Goal: Task Accomplishment & Management: Use online tool/utility

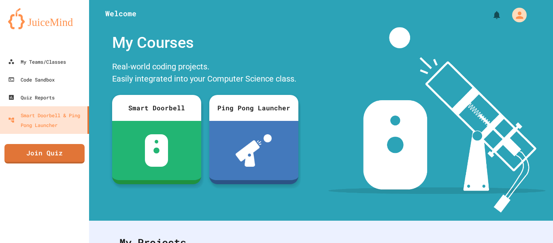
click at [337, 213] on div "Welcome My Courses Real-world coding projects. Easily integrated into your Comp…" at bounding box center [321, 110] width 464 height 220
click at [32, 64] on div "My Teams/Classes" at bounding box center [37, 62] width 60 height 10
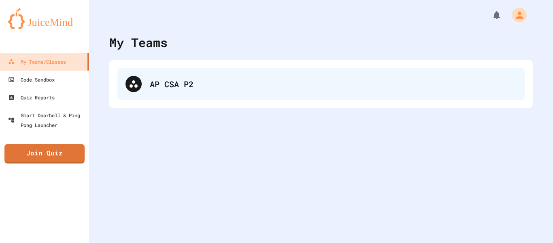
click at [147, 83] on div "AP CSA P2" at bounding box center [321, 84] width 408 height 32
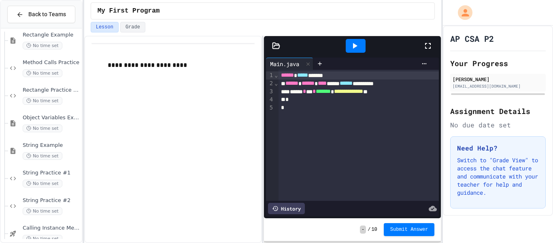
scroll to position [822, 0]
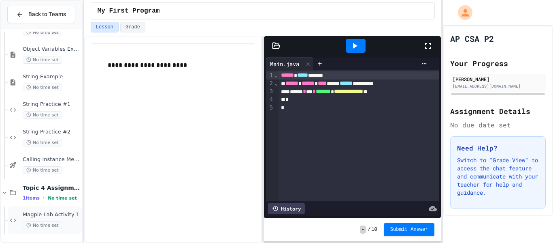
click at [14, 221] on icon at bounding box center [13, 219] width 10 height 7
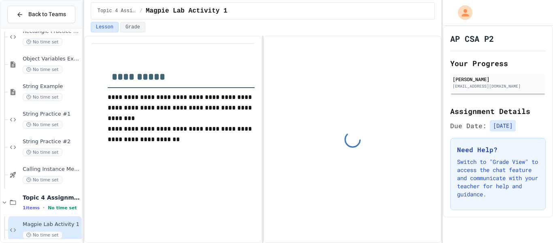
scroll to position [822, 0]
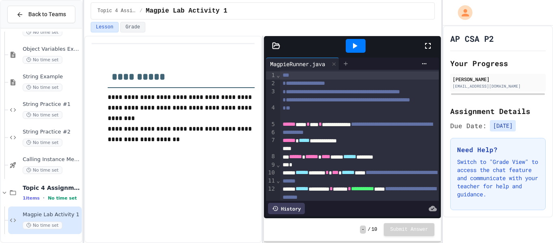
click at [347, 65] on icon at bounding box center [346, 63] width 6 height 6
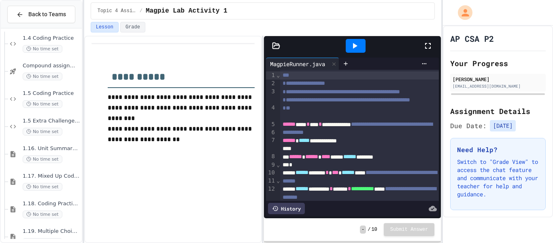
scroll to position [849, 0]
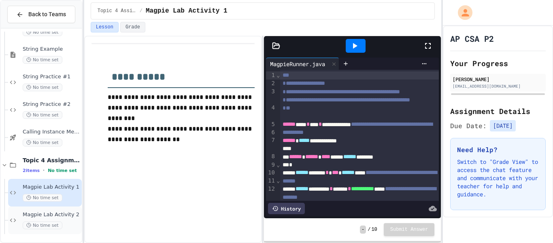
click at [54, 222] on span "No time set" at bounding box center [43, 225] width 40 height 8
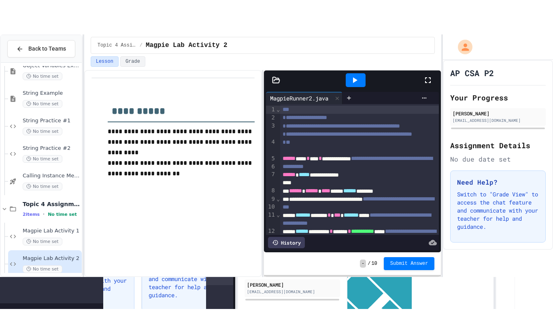
scroll to position [849, 0]
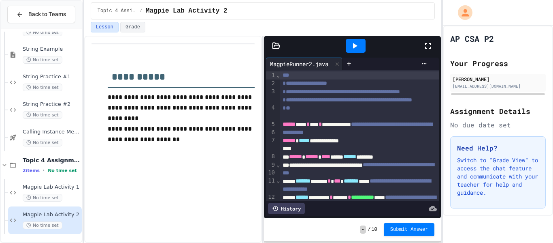
click at [384, 8] on div "Topic 4 Assignments / Magpie Lab Activity 2" at bounding box center [263, 11] width 331 height 10
click at [426, 51] on div at bounding box center [432, 46] width 18 height 22
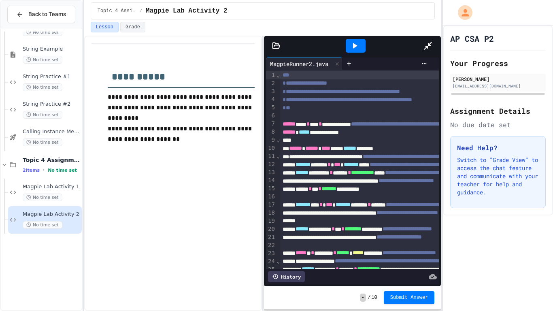
scroll to position [781, 0]
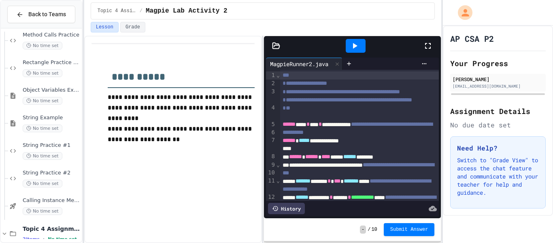
click at [427, 47] on icon at bounding box center [428, 46] width 10 height 10
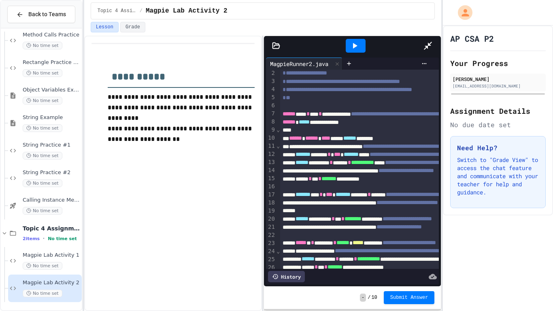
scroll to position [0, 0]
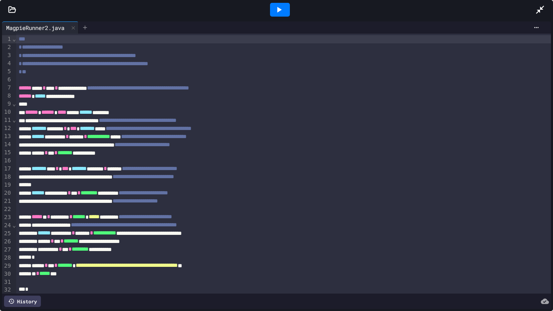
click at [88, 26] on icon at bounding box center [85, 27] width 6 height 6
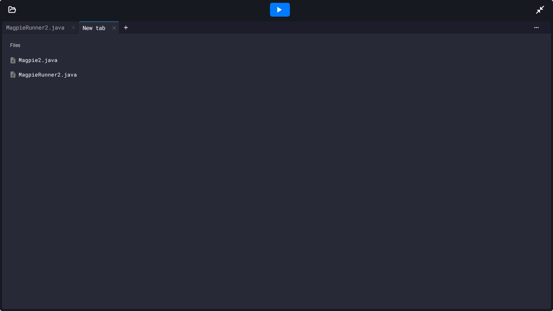
click at [69, 63] on div "Magpie2.java" at bounding box center [283, 60] width 528 height 8
click at [47, 28] on div "MagpieRunner2.java" at bounding box center [35, 27] width 66 height 9
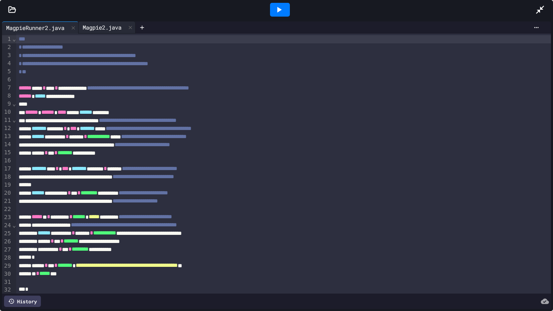
click at [92, 25] on div "Magpie2.java" at bounding box center [102, 27] width 47 height 9
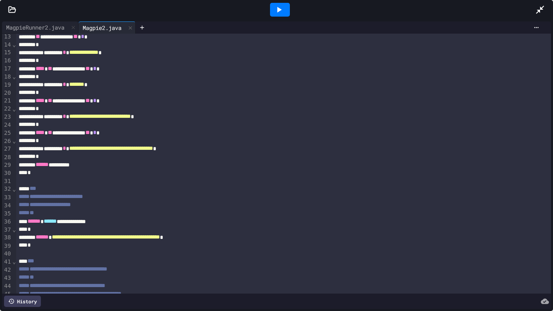
scroll to position [171, 0]
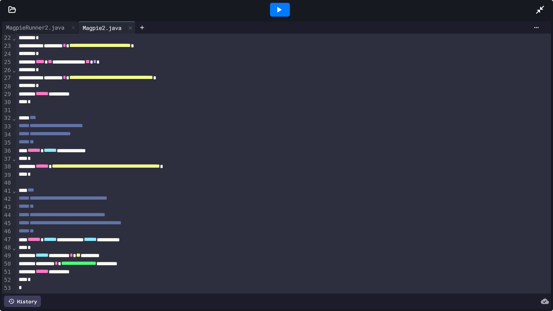
click at [142, 242] on div "**********" at bounding box center [284, 264] width 536 height 8
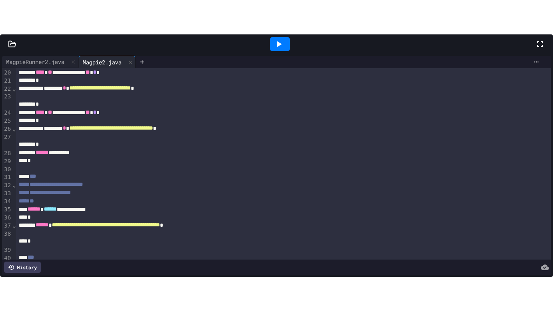
scroll to position [228, 0]
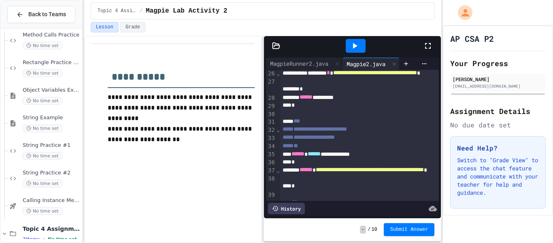
click at [430, 43] on icon at bounding box center [428, 46] width 10 height 10
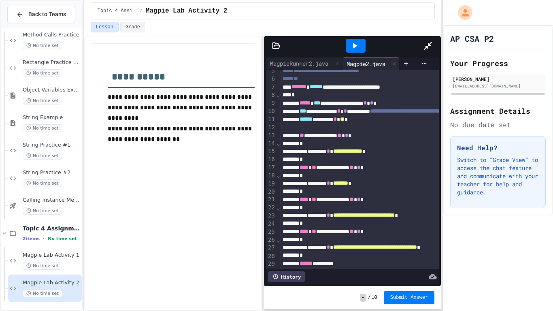
scroll to position [171, 0]
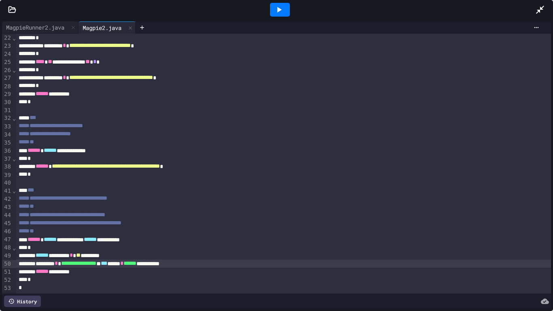
click at [201, 242] on div "**********" at bounding box center [284, 264] width 536 height 8
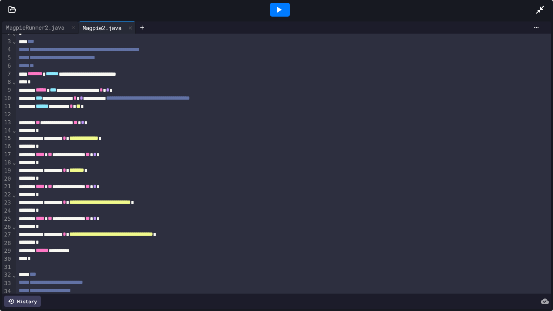
scroll to position [13, 0]
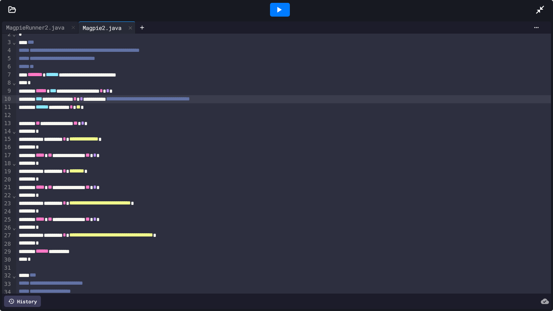
click at [114, 97] on div "**********" at bounding box center [284, 99] width 536 height 8
click at [275, 12] on icon at bounding box center [279, 10] width 10 height 10
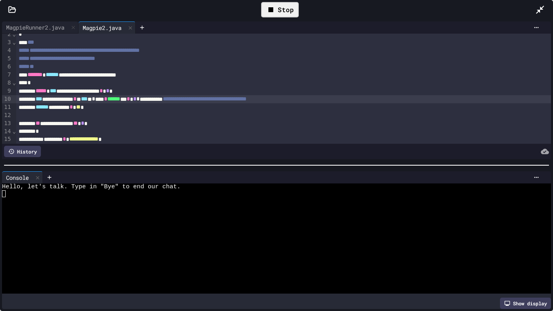
click at [65, 205] on div at bounding box center [273, 207] width 543 height 7
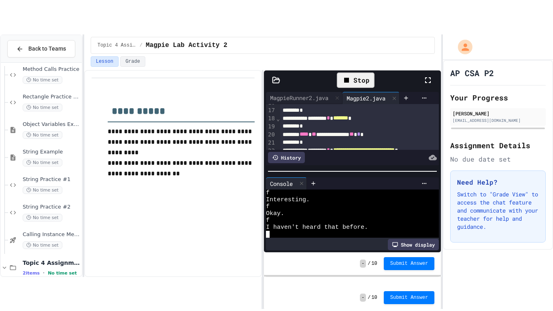
scroll to position [28, 0]
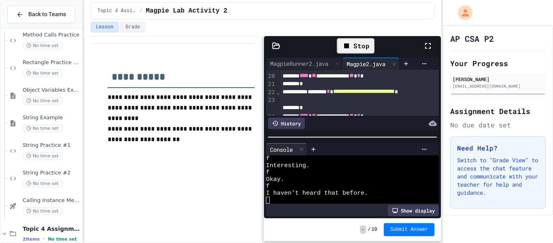
click at [433, 47] on icon at bounding box center [428, 46] width 10 height 10
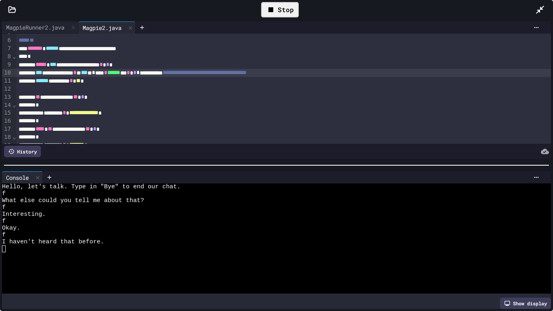
scroll to position [27, 0]
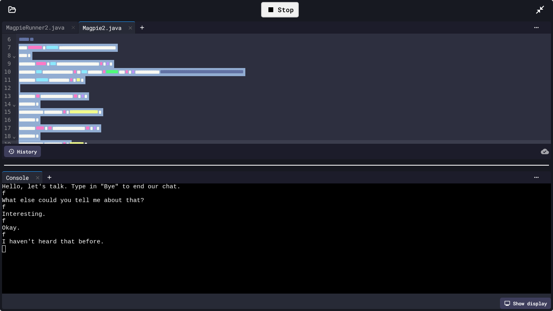
drag, startPoint x: 19, startPoint y: 62, endPoint x: 97, endPoint y: 147, distance: 116.1
click at [97, 147] on div "**********" at bounding box center [276, 97] width 549 height 126
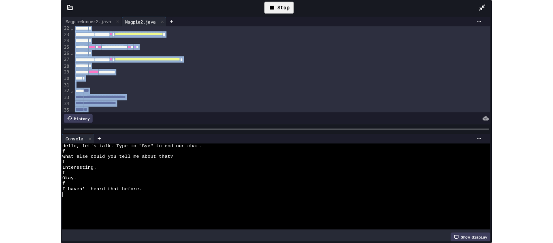
scroll to position [207, 0]
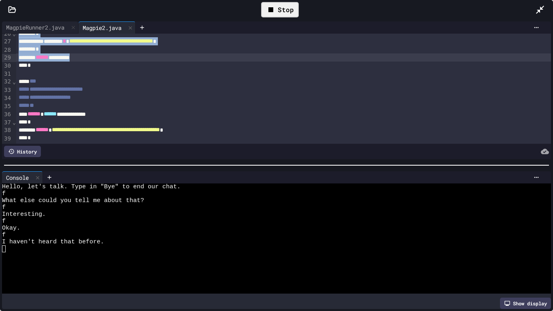
drag, startPoint x: 97, startPoint y: 147, endPoint x: 100, endPoint y: 58, distance: 90.0
click at [100, 58] on div "**********" at bounding box center [276, 97] width 549 height 126
copy div "**********"
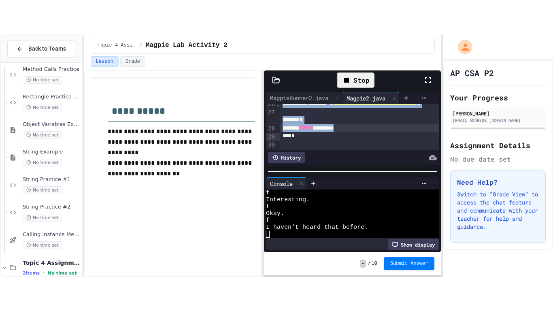
scroll to position [28, 0]
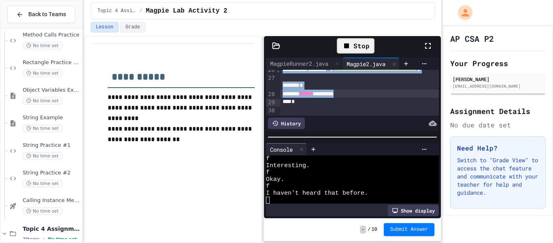
click at [428, 49] on icon at bounding box center [428, 46] width 10 height 10
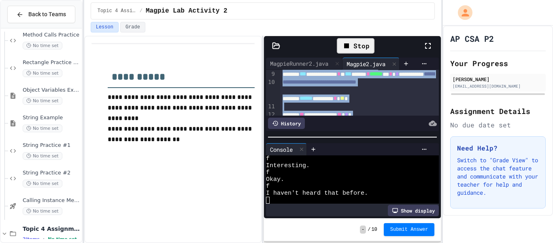
click at [428, 47] on icon at bounding box center [428, 46] width 10 height 10
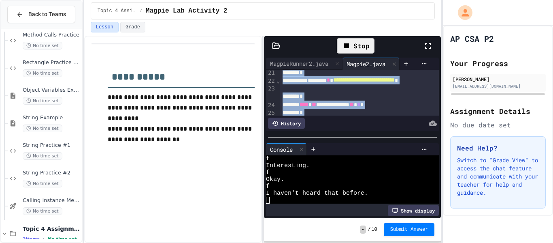
click at [429, 49] on icon at bounding box center [428, 46] width 10 height 10
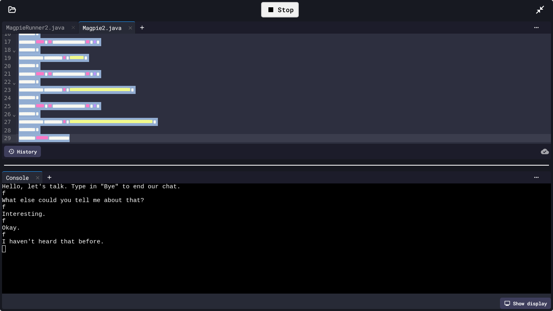
scroll to position [126, 0]
click at [82, 130] on div "*" at bounding box center [284, 130] width 536 height 8
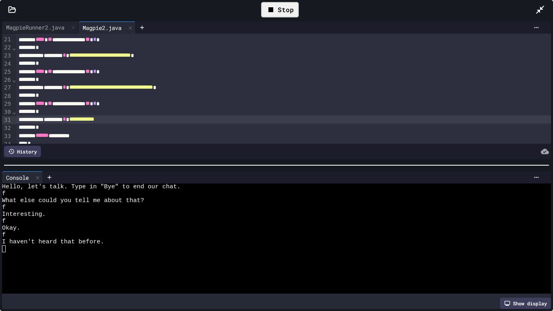
scroll to position [164, 0]
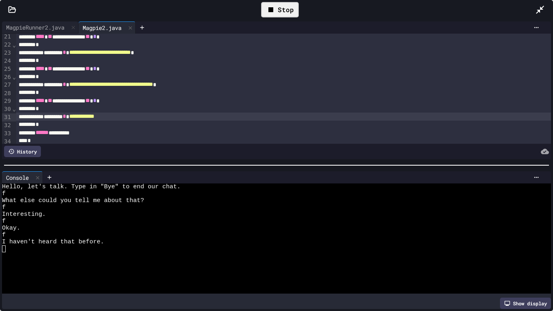
click at [148, 118] on div "**********" at bounding box center [284, 117] width 536 height 8
click at [107, 128] on div "*" at bounding box center [284, 125] width 536 height 8
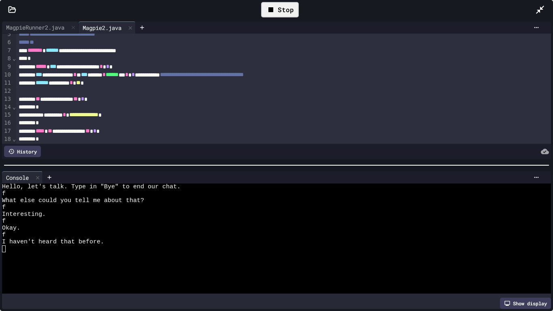
scroll to position [19, 0]
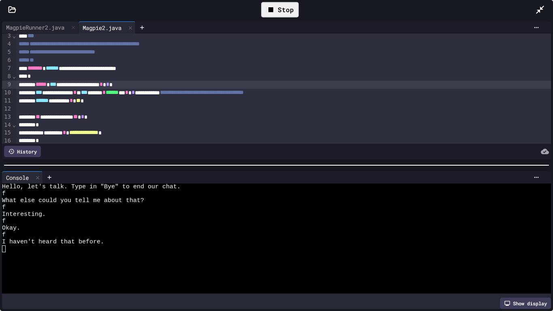
click at [151, 83] on div "**********" at bounding box center [284, 85] width 536 height 8
click at [188, 93] on div "**********" at bounding box center [284, 93] width 536 height 8
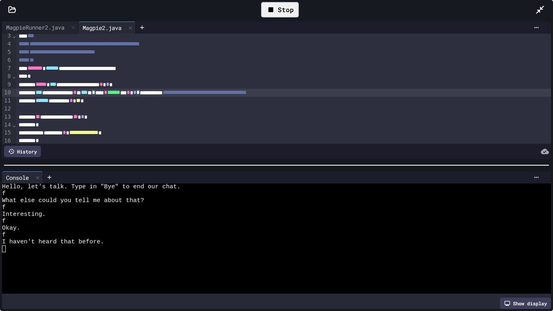
click at [287, 7] on div "Stop" at bounding box center [280, 9] width 38 height 15
click at [287, 7] on div at bounding box center [280, 10] width 20 height 14
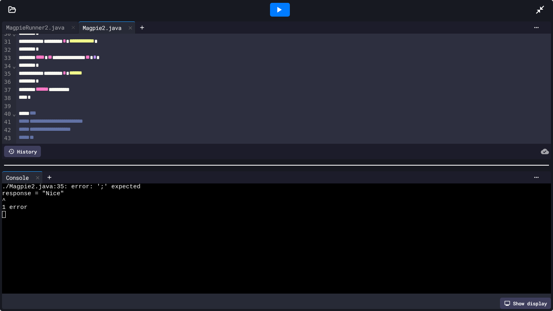
scroll to position [246, 0]
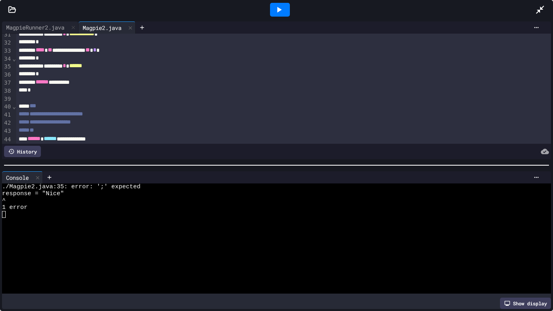
click at [119, 66] on div "******** * ******" at bounding box center [284, 66] width 536 height 8
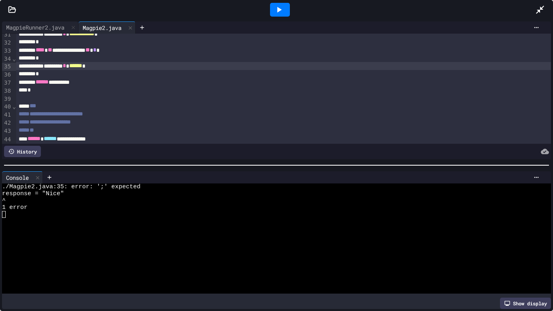
click at [282, 10] on icon at bounding box center [279, 10] width 10 height 10
click at [62, 198] on div at bounding box center [273, 200] width 543 height 7
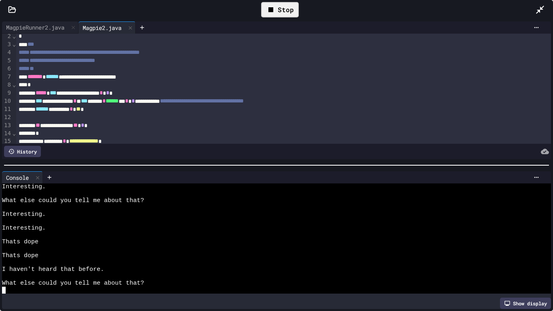
scroll to position [7, 0]
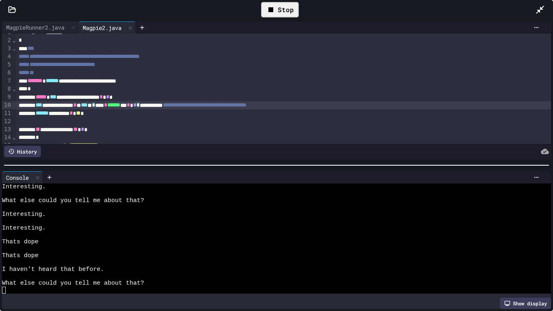
click at [137, 106] on span "*" at bounding box center [134, 105] width 3 height 6
click at [286, 7] on div "Stop" at bounding box center [280, 9] width 38 height 15
click at [286, 7] on div at bounding box center [280, 10] width 20 height 14
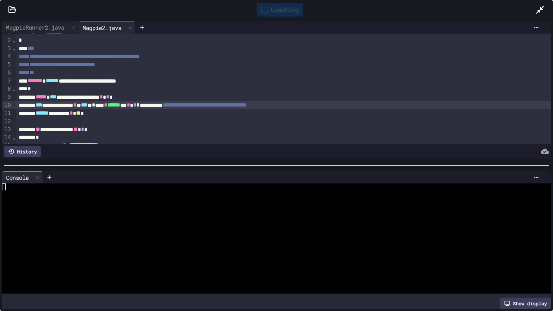
scroll to position [0, 0]
click at [42, 203] on div at bounding box center [273, 200] width 543 height 7
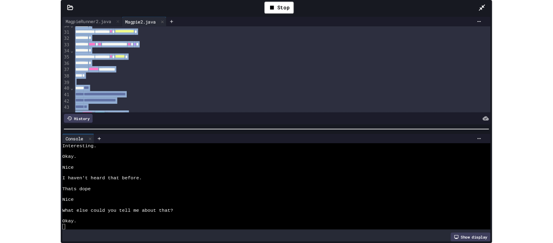
scroll to position [257, 0]
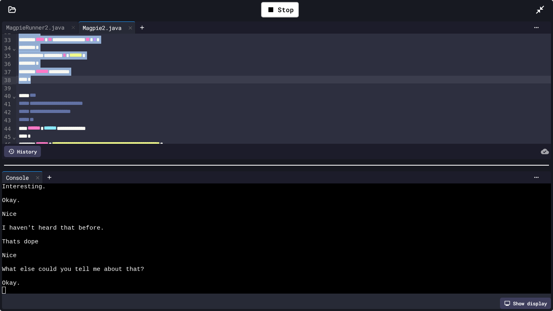
drag, startPoint x: 31, startPoint y: 83, endPoint x: 66, endPoint y: 81, distance: 34.9
click at [66, 81] on div "**********" at bounding box center [284, 24] width 536 height 494
copy div "**********"
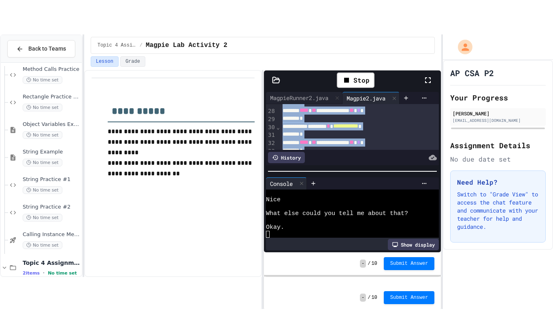
scroll to position [372, 0]
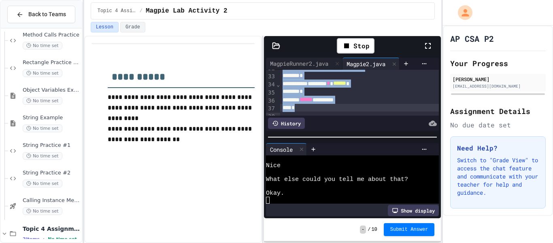
click at [432, 43] on icon at bounding box center [428, 46] width 10 height 10
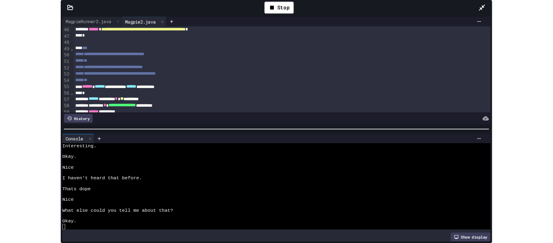
scroll to position [385, 0]
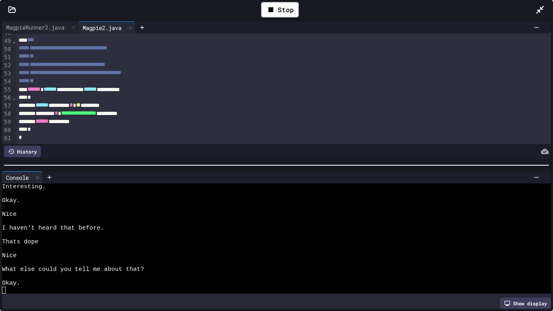
click at [113, 105] on div "****** ******** * ** *" at bounding box center [284, 105] width 536 height 8
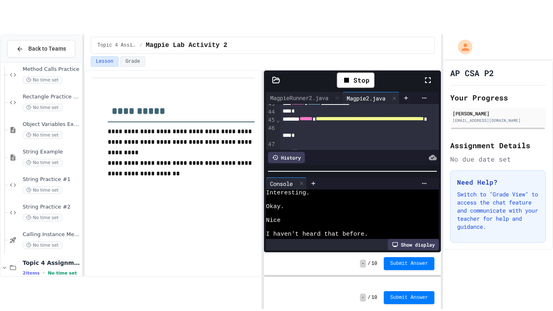
scroll to position [372, 0]
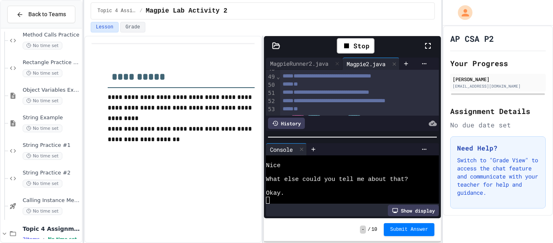
click at [431, 45] on icon at bounding box center [428, 46] width 10 height 10
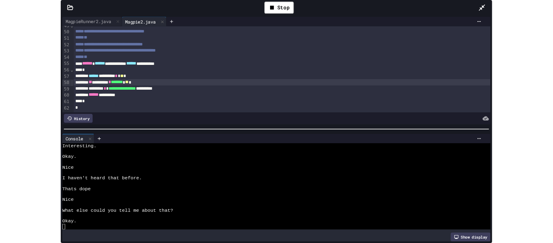
scroll to position [303, 0]
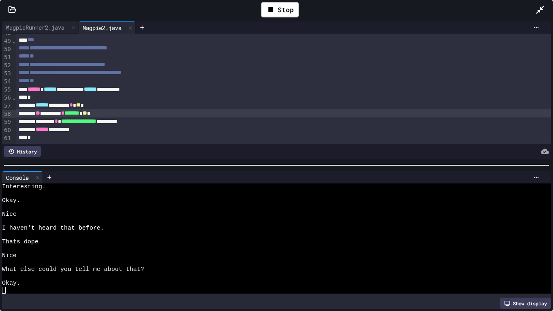
click at [87, 115] on span "**" at bounding box center [85, 113] width 4 height 6
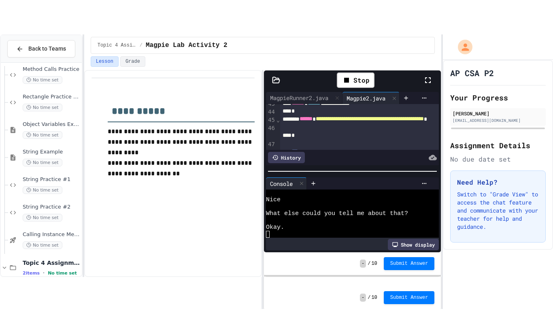
scroll to position [372, 0]
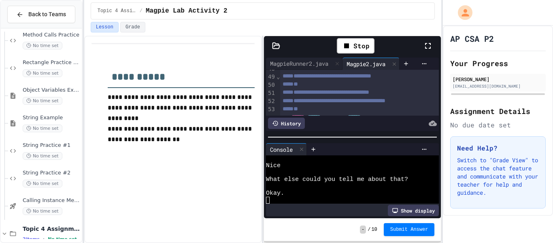
click at [425, 48] on icon at bounding box center [428, 46] width 10 height 10
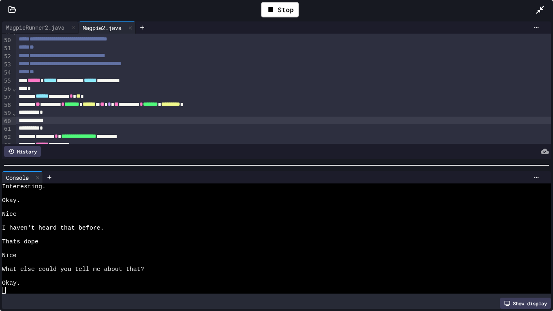
scroll to position [397, 0]
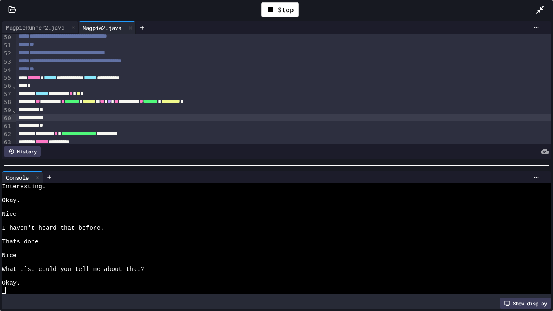
click at [131, 117] on div at bounding box center [284, 118] width 536 height 8
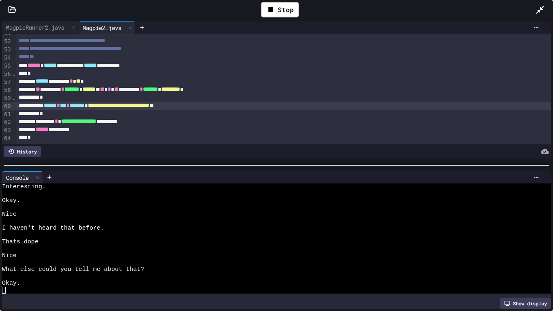
scroll to position [410, 0]
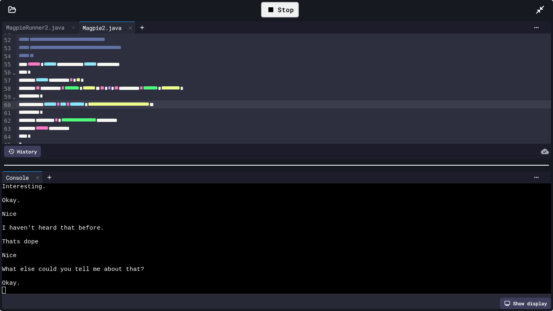
click at [266, 9] on icon at bounding box center [271, 10] width 10 height 10
click at [280, 8] on icon at bounding box center [279, 10] width 10 height 10
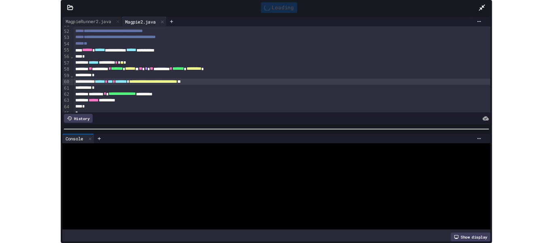
scroll to position [0, 0]
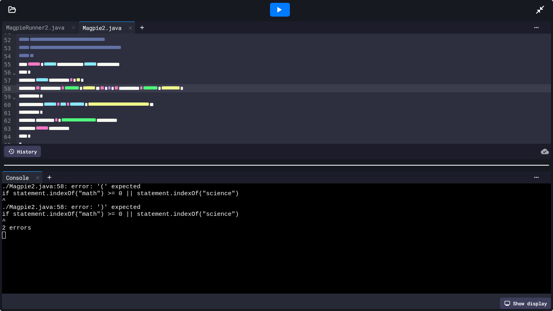
click at [54, 87] on div "** ********* * ******* * ****** * ** * ** ********* * ******* * ********* *" at bounding box center [284, 88] width 536 height 8
click at [260, 86] on div "** * ********* * ******* * ****** * ** * ** ********* * ******* * ********* *" at bounding box center [284, 88] width 536 height 8
click at [276, 9] on icon at bounding box center [279, 10] width 10 height 10
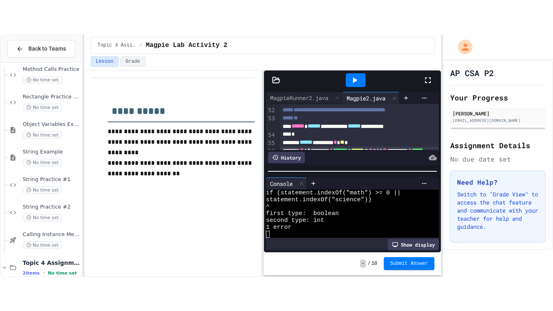
scroll to position [14, 0]
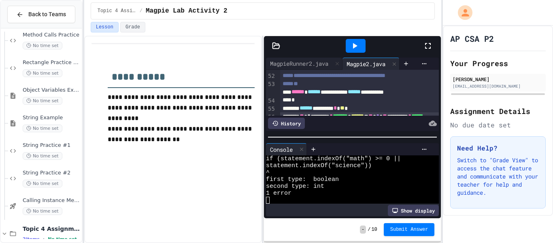
click at [429, 43] on icon at bounding box center [428, 46] width 6 height 6
click at [434, 38] on div at bounding box center [432, 46] width 18 height 22
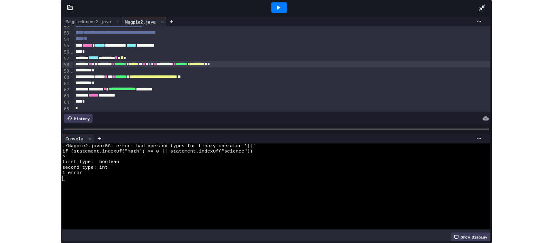
scroll to position [417, 0]
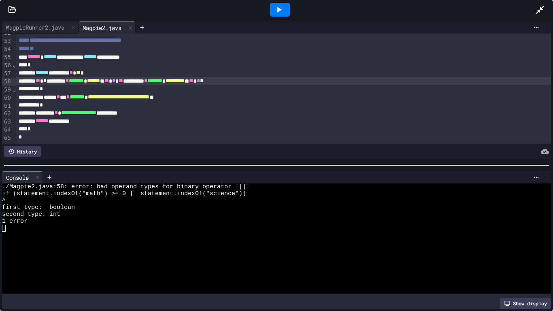
click at [277, 3] on div at bounding box center [280, 10] width 20 height 14
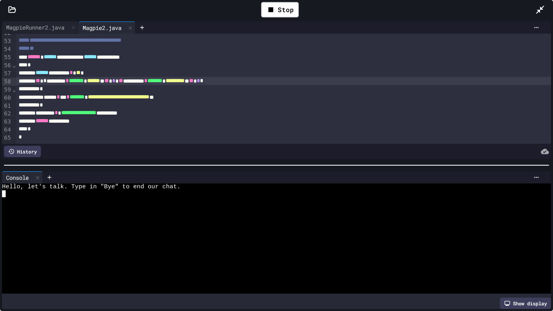
click at [28, 198] on div at bounding box center [273, 200] width 543 height 7
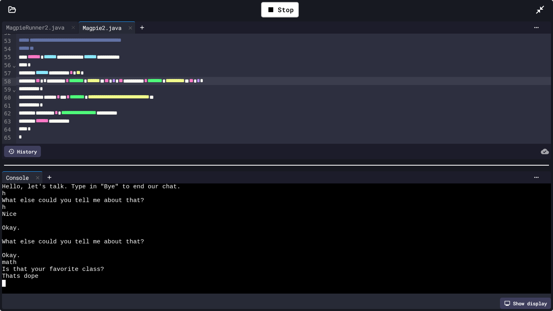
click at [86, 105] on div "*" at bounding box center [284, 105] width 536 height 8
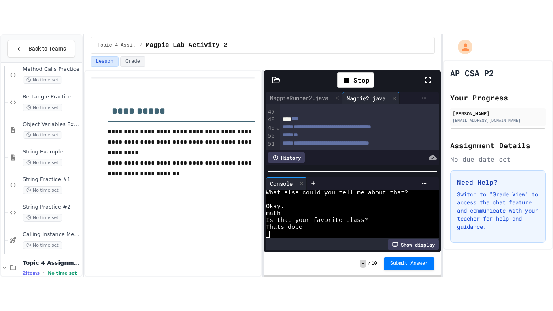
scroll to position [62, 0]
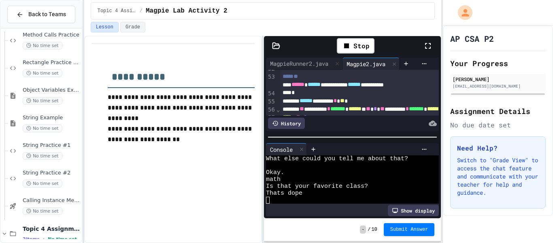
click at [425, 45] on icon at bounding box center [428, 46] width 10 height 10
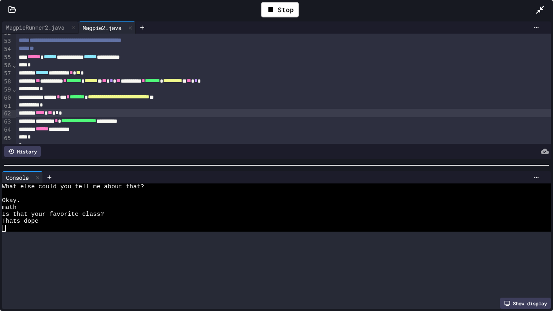
scroll to position [0, 0]
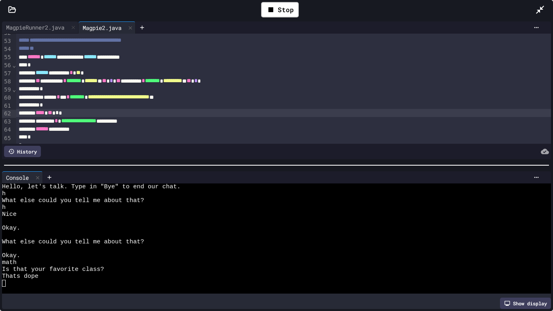
click at [73, 113] on div "**** ** * *" at bounding box center [284, 113] width 536 height 8
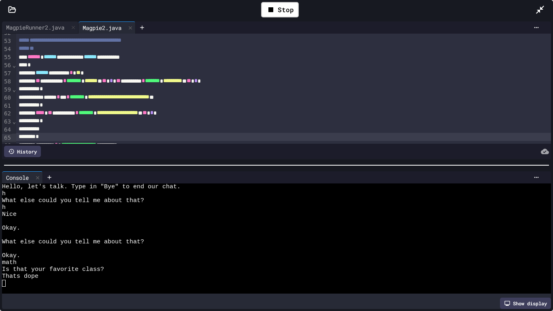
click at [42, 139] on div "*" at bounding box center [284, 137] width 536 height 8
click at [67, 124] on div "*" at bounding box center [284, 121] width 536 height 8
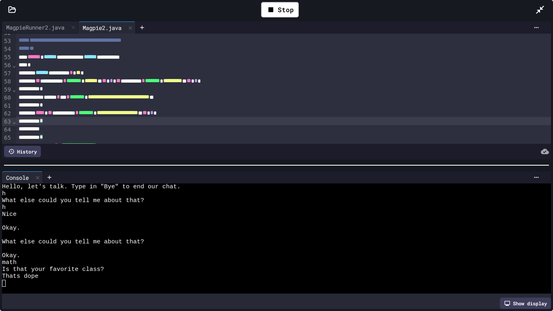
click at [70, 132] on div at bounding box center [284, 129] width 536 height 8
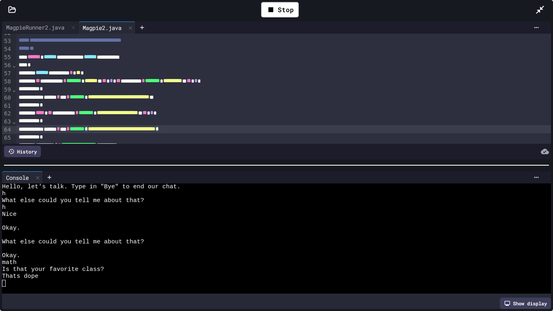
click at [115, 141] on div "*" at bounding box center [284, 137] width 536 height 8
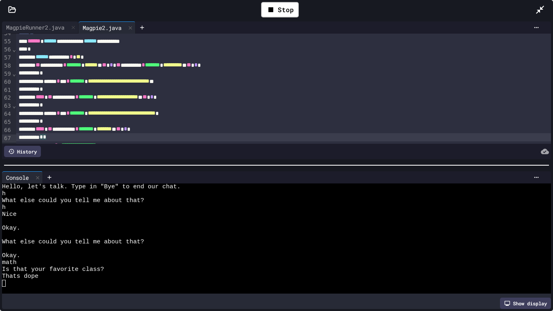
scroll to position [441, 0]
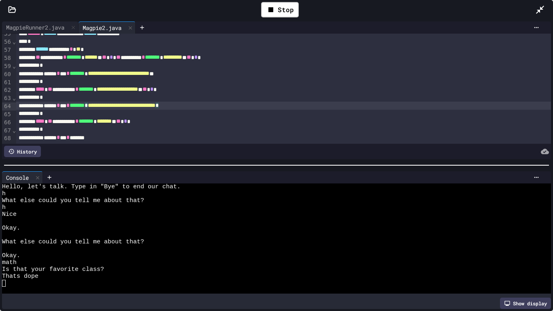
click at [236, 106] on div "**********" at bounding box center [284, 106] width 536 height 8
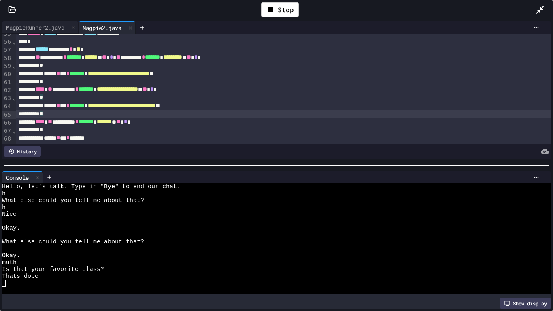
click at [140, 139] on div "****** * *** * *******" at bounding box center [284, 138] width 536 height 8
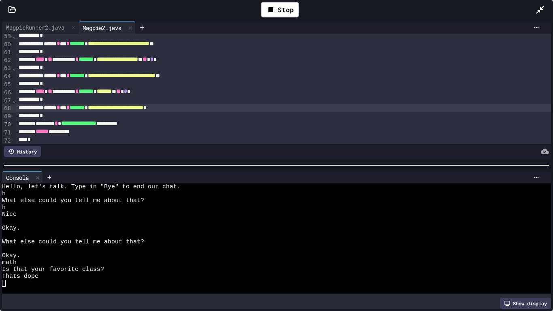
scroll to position [481, 0]
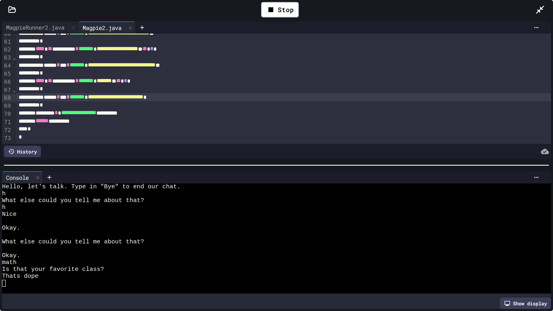
click at [67, 104] on div "*" at bounding box center [284, 105] width 536 height 8
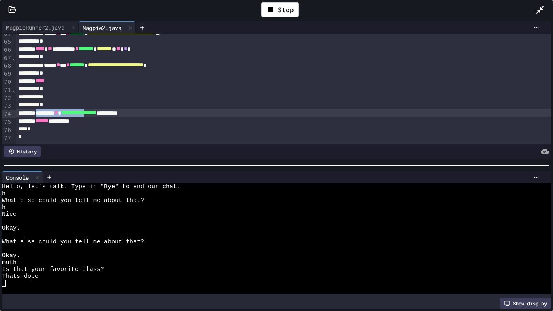
scroll to position [513, 0]
drag, startPoint x: 45, startPoint y: 115, endPoint x: 151, endPoint y: 113, distance: 106.6
click at [151, 113] on div "**********" at bounding box center [284, 113] width 536 height 8
click at [77, 96] on div at bounding box center [284, 97] width 536 height 8
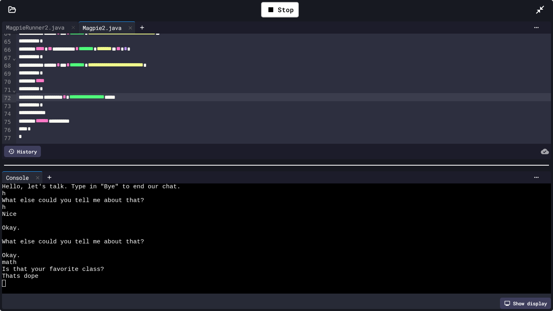
click at [49, 117] on div at bounding box center [284, 113] width 536 height 8
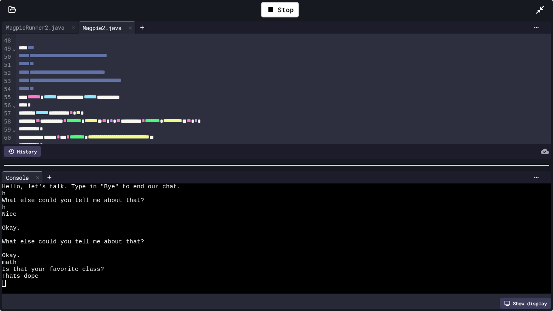
scroll to position [367, 0]
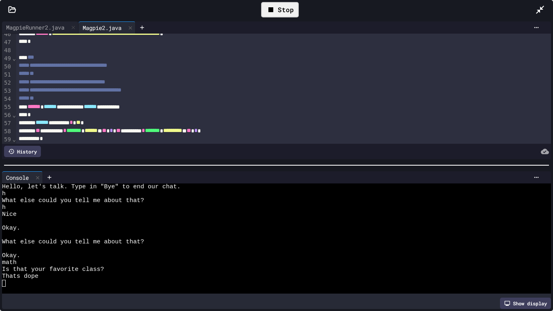
click at [268, 15] on div "Stop" at bounding box center [280, 9] width 38 height 15
click at [268, 15] on div at bounding box center [280, 10] width 28 height 22
click at [278, 16] on div at bounding box center [280, 10] width 20 height 14
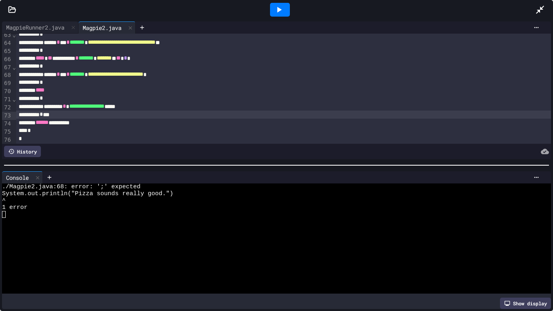
scroll to position [506, 0]
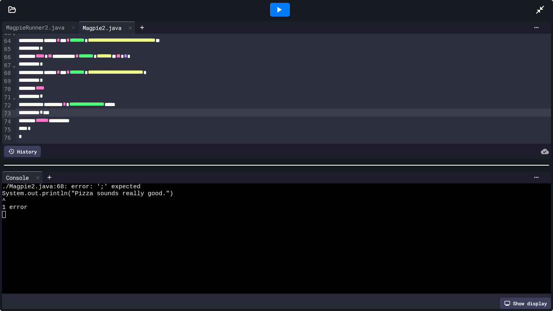
click at [213, 73] on div "**********" at bounding box center [284, 72] width 536 height 8
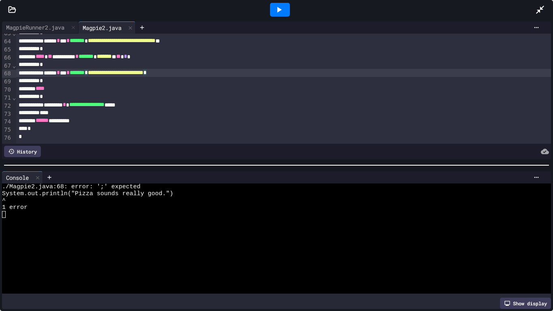
scroll to position [506, 0]
click at [286, 12] on div at bounding box center [280, 10] width 20 height 14
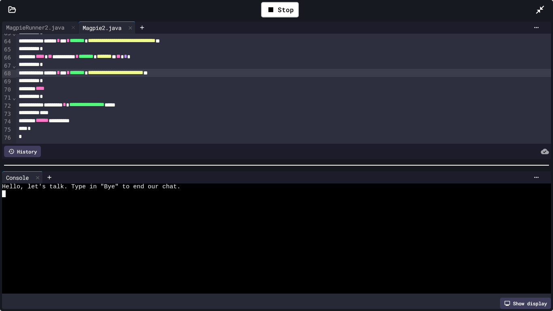
click at [71, 199] on div at bounding box center [273, 200] width 543 height 7
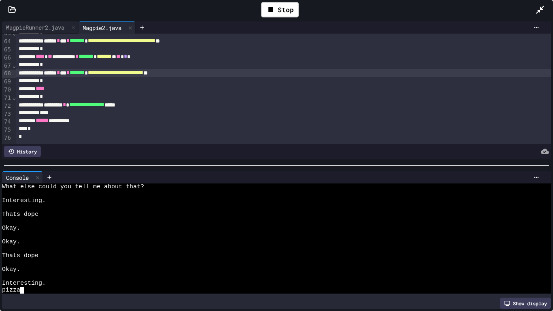
scroll to position [55, 0]
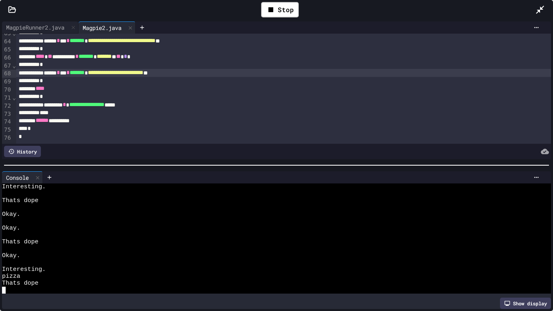
type textarea "*"
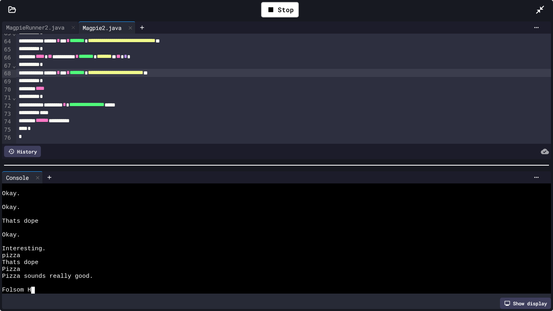
scroll to position [0, 8]
type textarea "******"
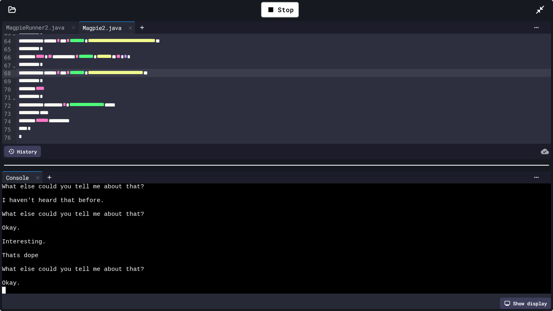
scroll to position [262, 0]
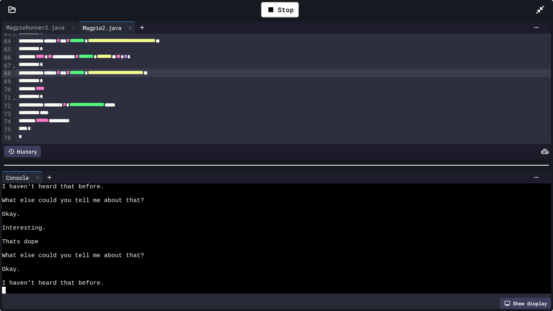
type textarea "*"
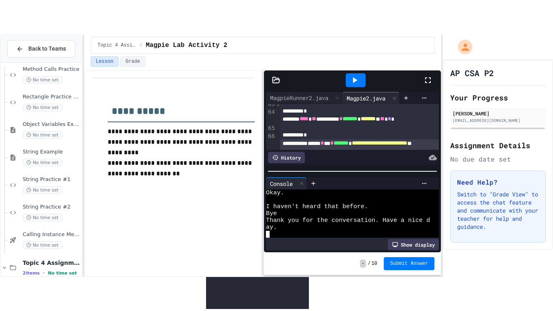
scroll to position [351, 0]
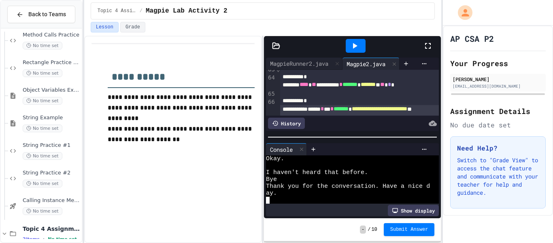
click at [427, 47] on icon at bounding box center [428, 46] width 10 height 10
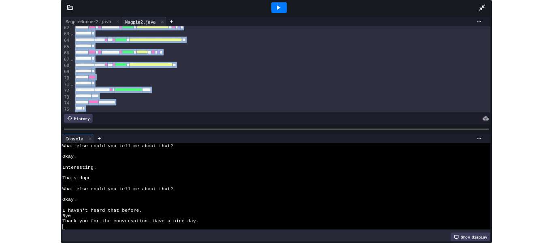
scroll to position [504, 0]
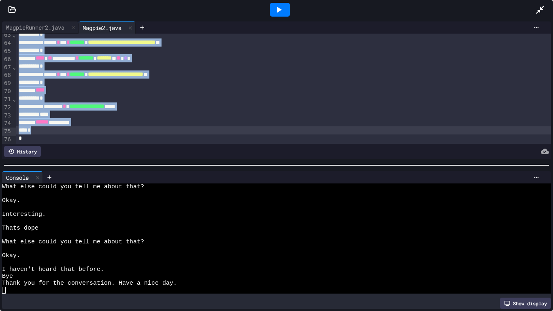
drag, startPoint x: 17, startPoint y: 74, endPoint x: 159, endPoint y: 133, distance: 153.2
copy div "**********"
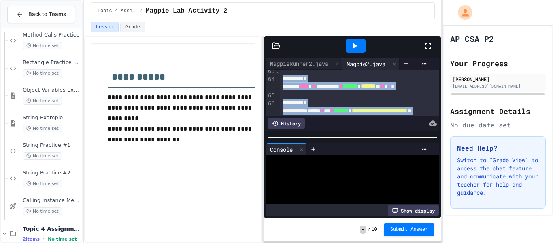
scroll to position [351, 0]
